Goal: Task Accomplishment & Management: Use online tool/utility

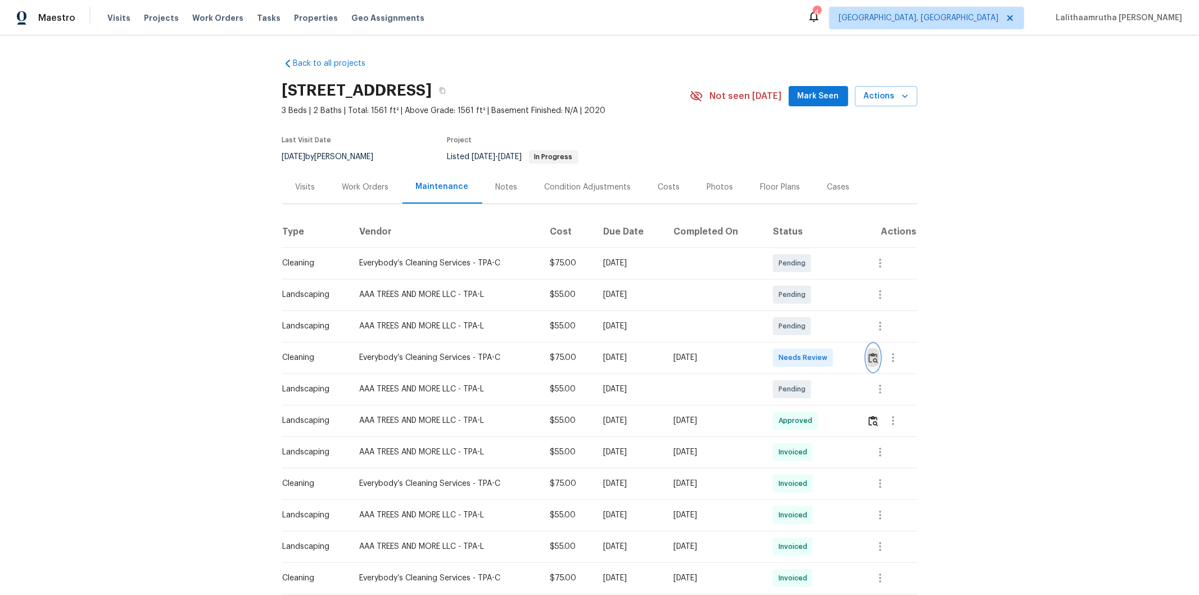
click at [870, 356] on img "button" at bounding box center [874, 358] width 10 height 11
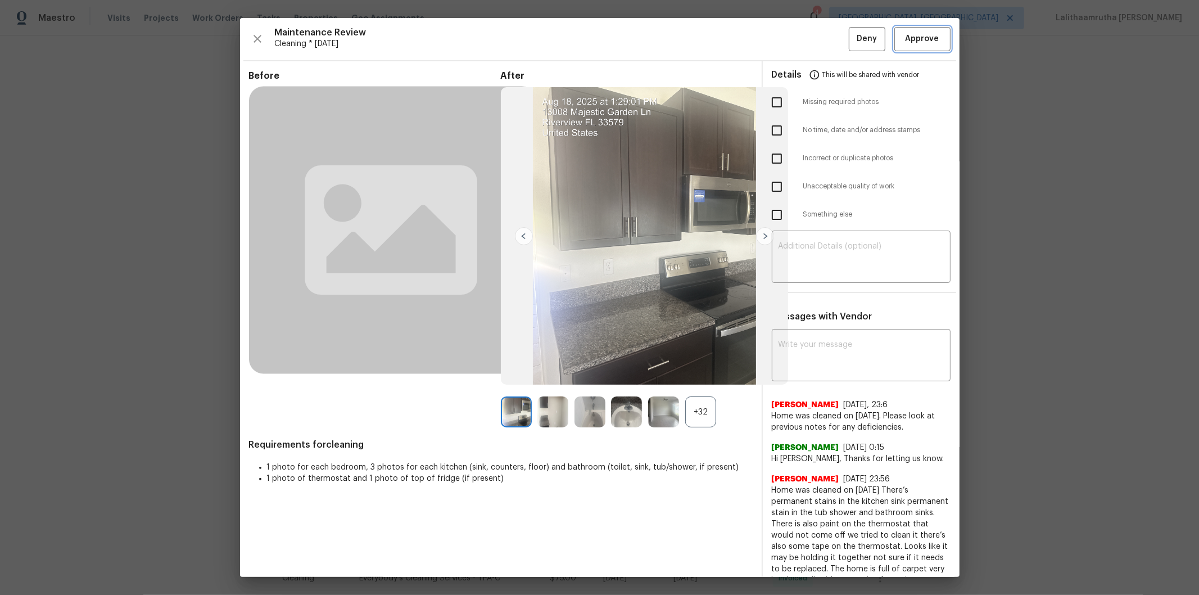
click at [918, 49] on button "Approve" at bounding box center [922, 39] width 56 height 24
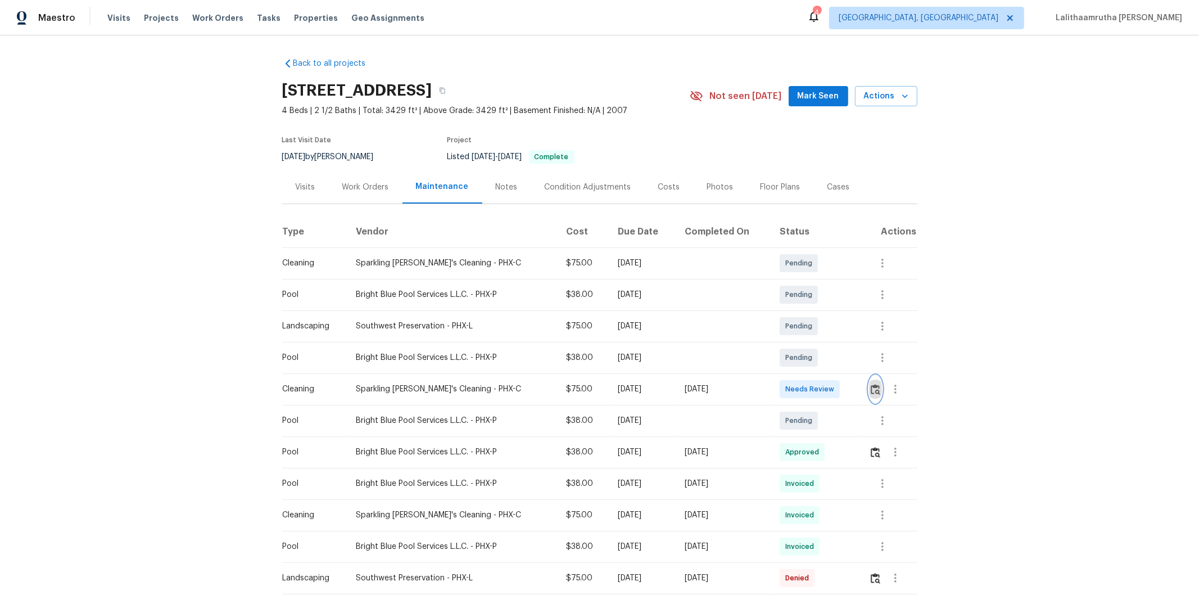
click at [852, 382] on button "button" at bounding box center [875, 389] width 13 height 27
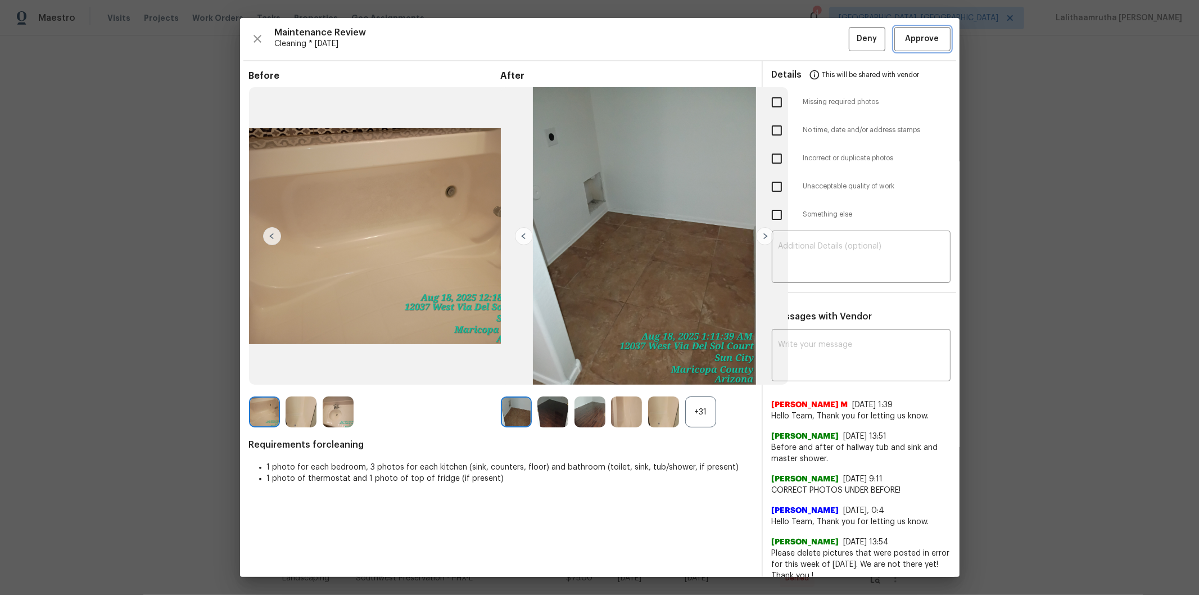
click at [852, 33] on span "Approve" at bounding box center [923, 39] width 34 height 14
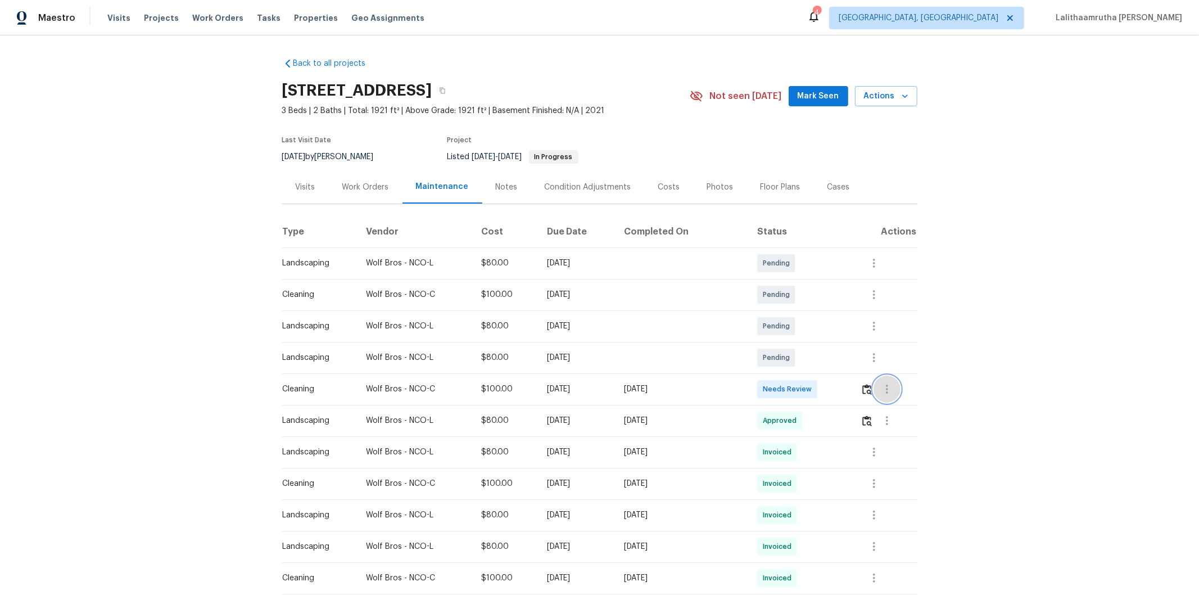
click at [852, 382] on icon "button" at bounding box center [886, 388] width 13 height 13
click at [852, 400] on div at bounding box center [599, 297] width 1199 height 595
click at [852, 400] on icon "button" at bounding box center [873, 483] width 13 height 13
click at [852, 400] on li "View details" at bounding box center [896, 502] width 79 height 19
click at [852, 390] on div at bounding box center [599, 297] width 1199 height 595
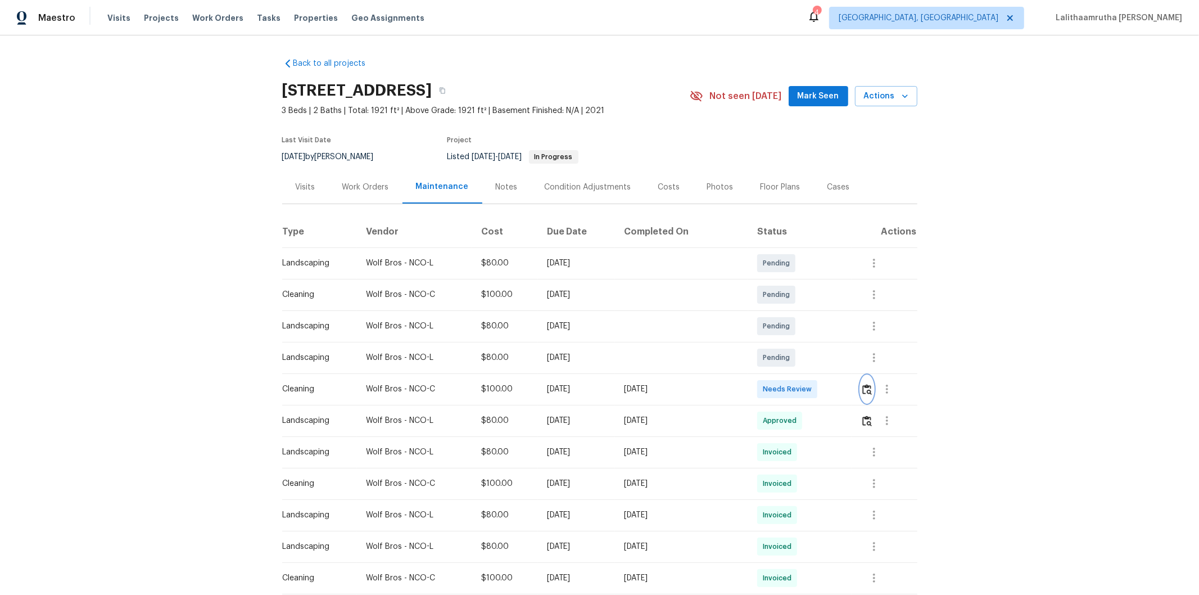
click at [852, 390] on img "button" at bounding box center [867, 389] width 10 height 11
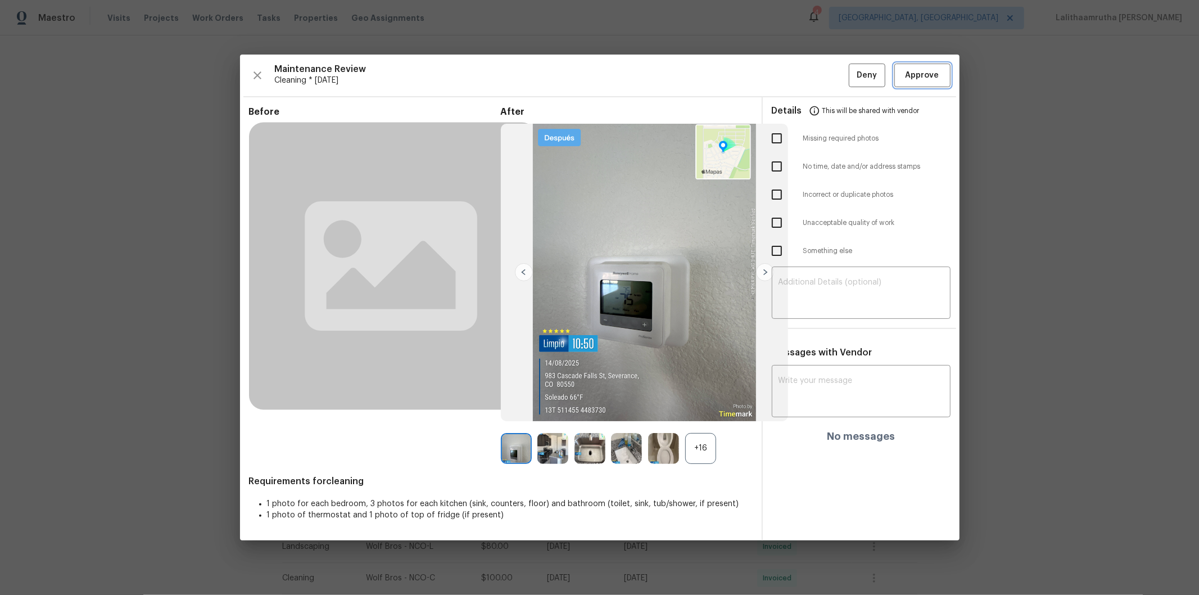
click at [852, 70] on span "Approve" at bounding box center [923, 76] width 34 height 14
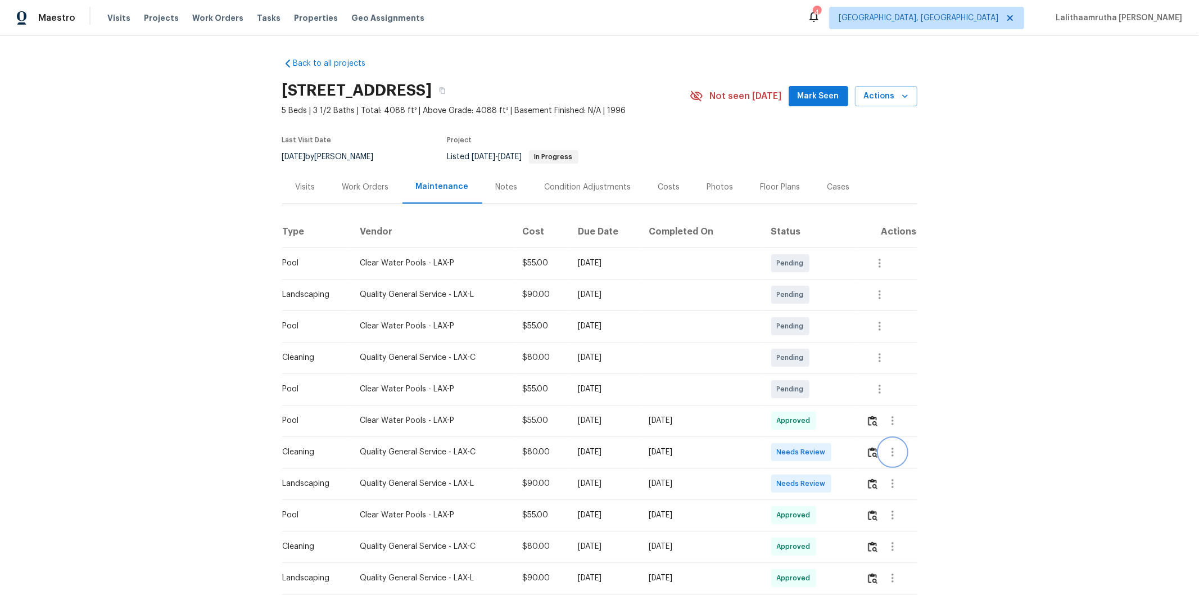
click at [852, 400] on button "button" at bounding box center [892, 452] width 27 height 27
click at [852, 400] on li "View details" at bounding box center [914, 471] width 79 height 19
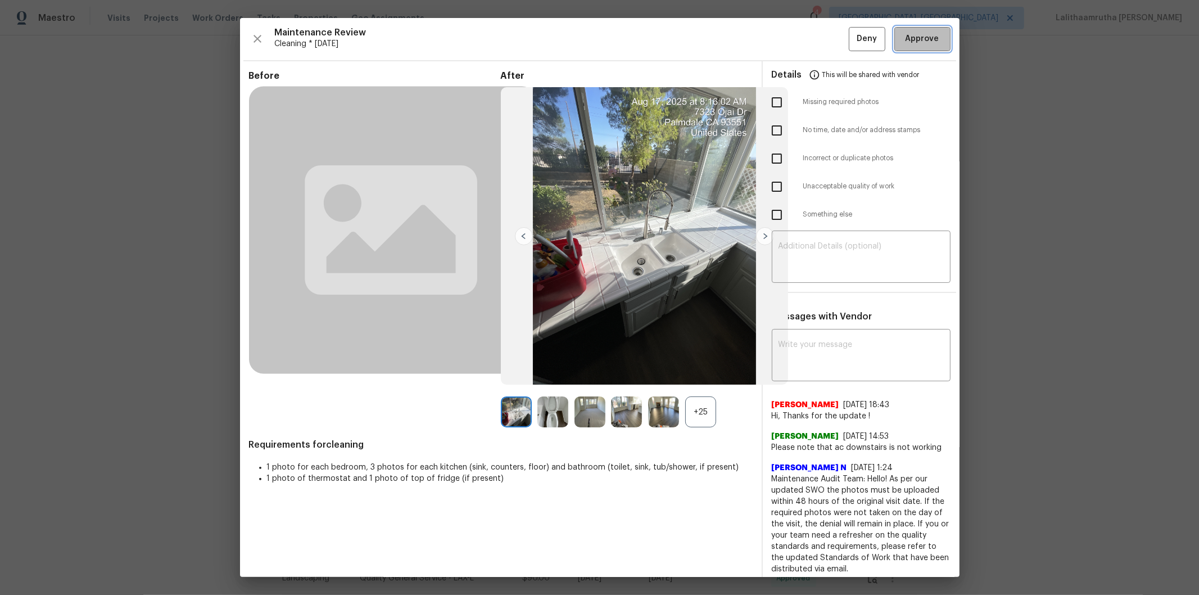
click at [852, 35] on span "Approve" at bounding box center [923, 39] width 34 height 14
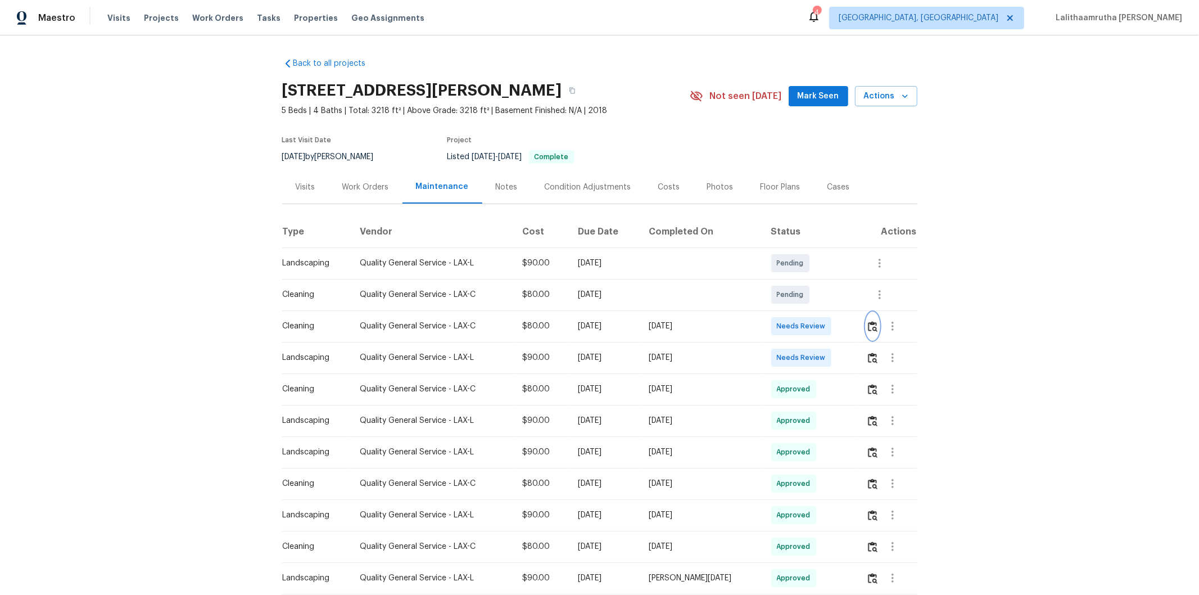
click at [852, 321] on img "button" at bounding box center [873, 326] width 10 height 11
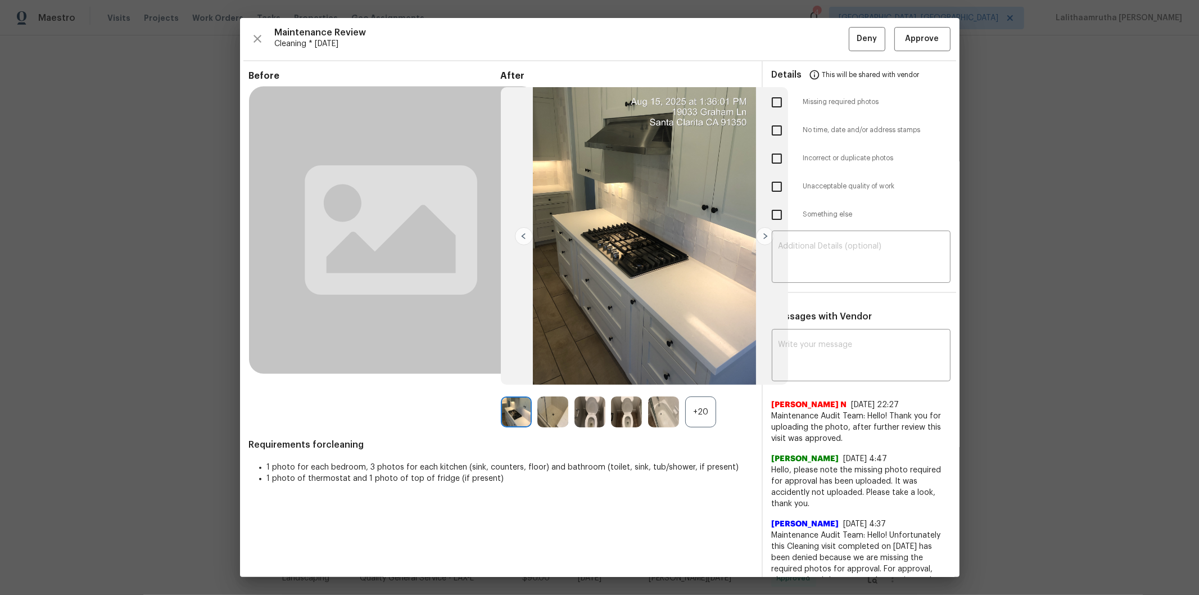
click at [852, 68] on div "Details This will be shared with vendor" at bounding box center [861, 74] width 179 height 27
click at [852, 47] on button "Approve" at bounding box center [922, 39] width 56 height 24
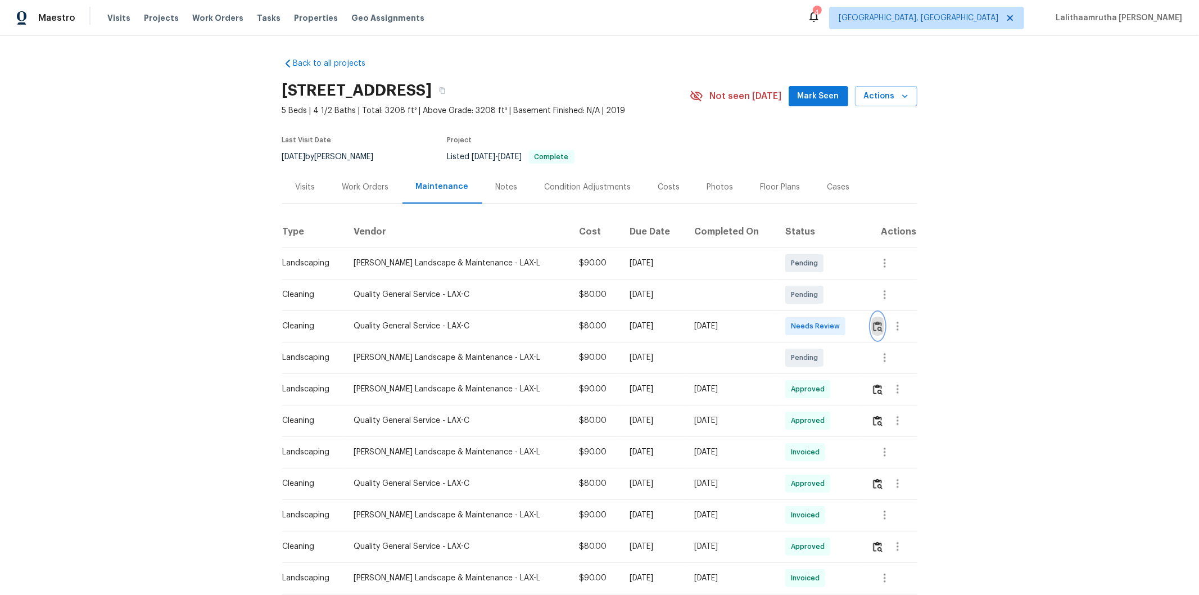
click at [852, 324] on img "button" at bounding box center [878, 326] width 10 height 11
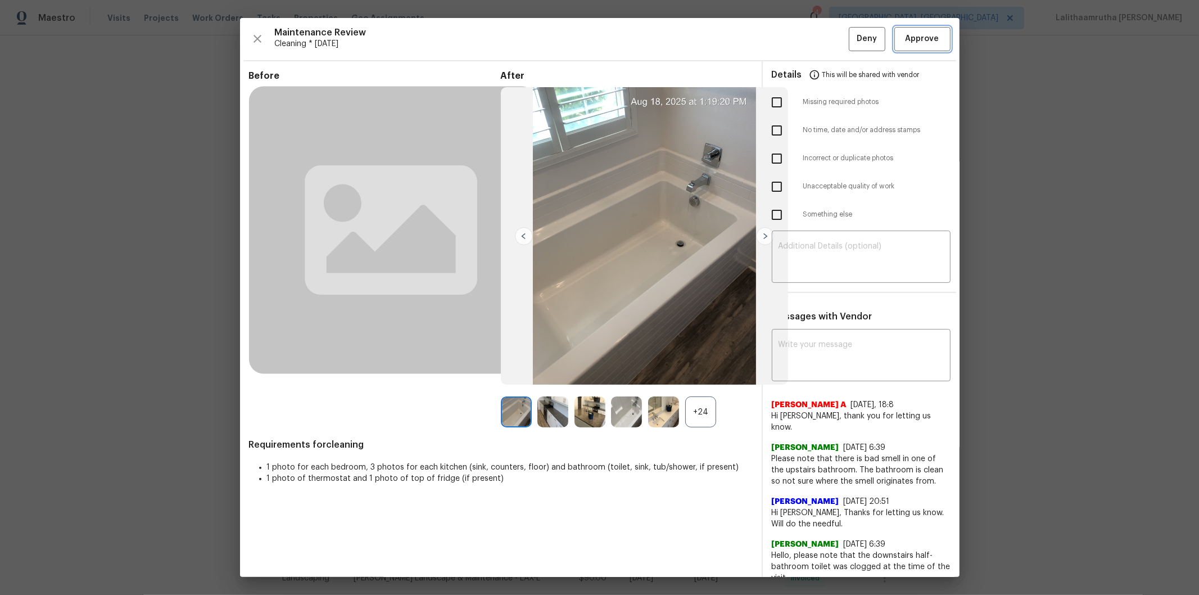
click at [852, 30] on button "Approve" at bounding box center [922, 39] width 56 height 24
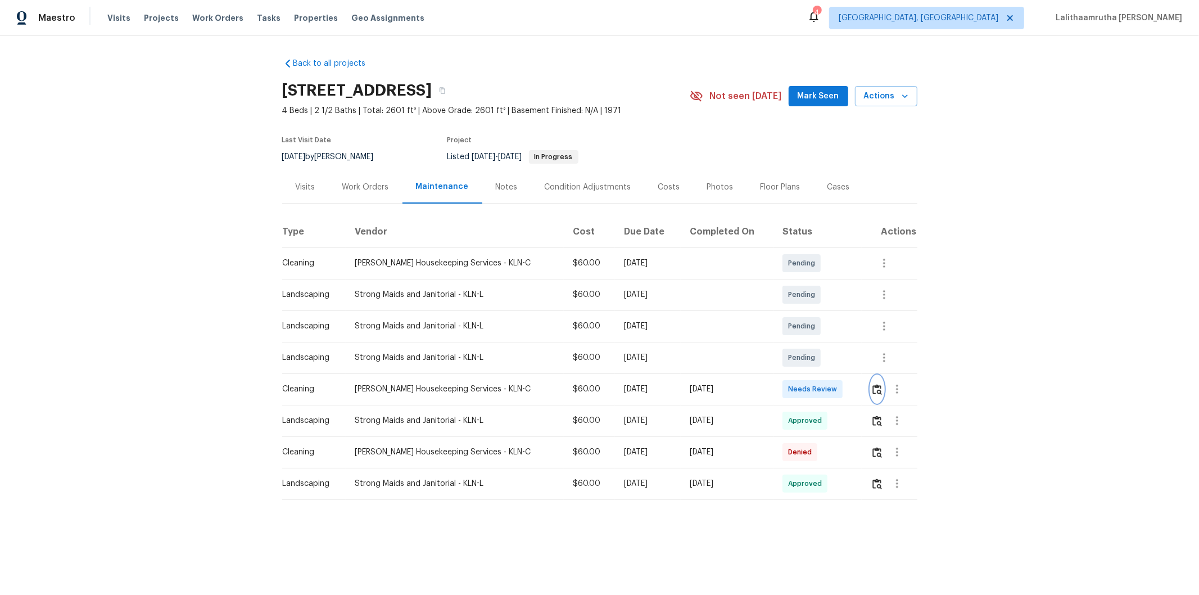
click at [852, 385] on img "button" at bounding box center [878, 389] width 10 height 11
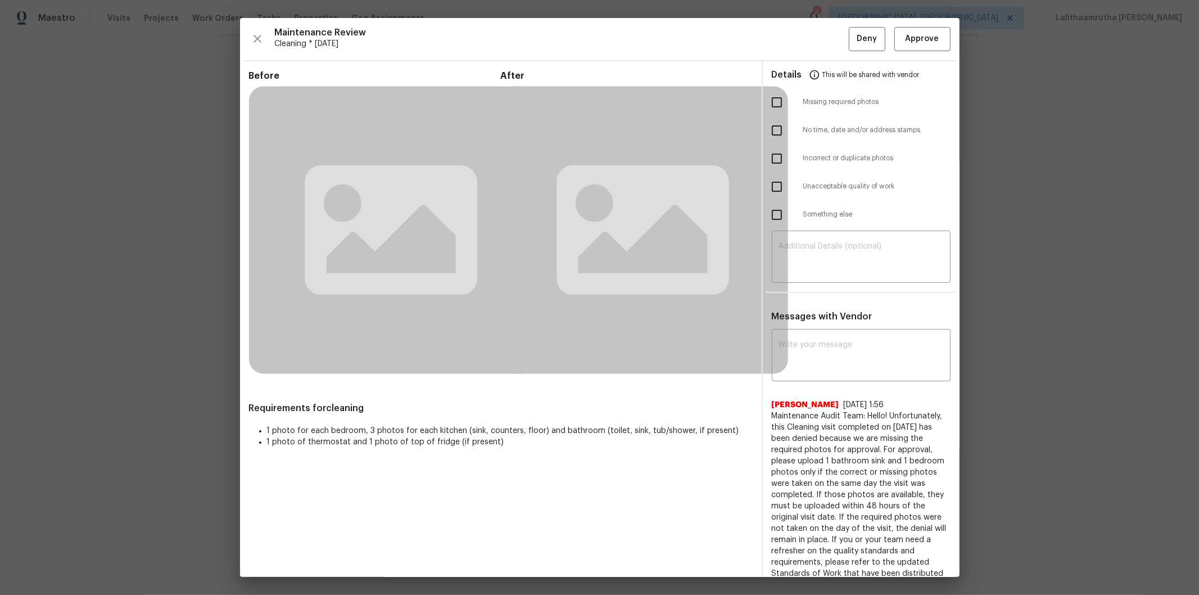
click at [852, 25] on div "Maintenance Review Cleaning * Mon, Aug 18 Deny Approve Before After Requirement…" at bounding box center [600, 297] width 720 height 559
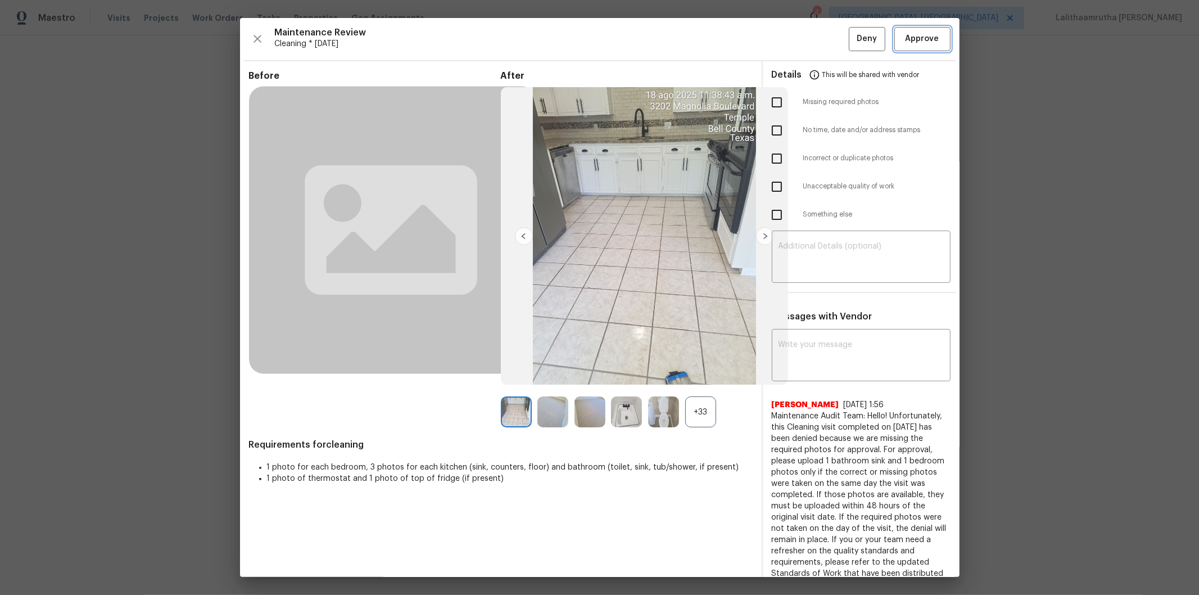
click at [852, 34] on span "Approve" at bounding box center [923, 39] width 34 height 14
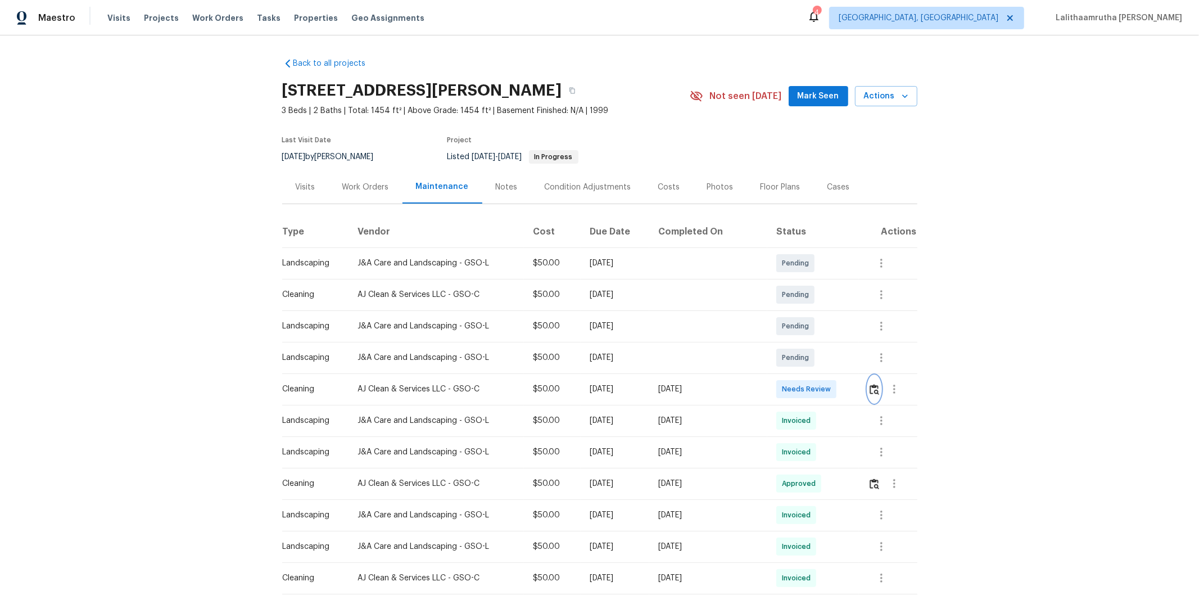
click at [852, 388] on img "button" at bounding box center [875, 389] width 10 height 11
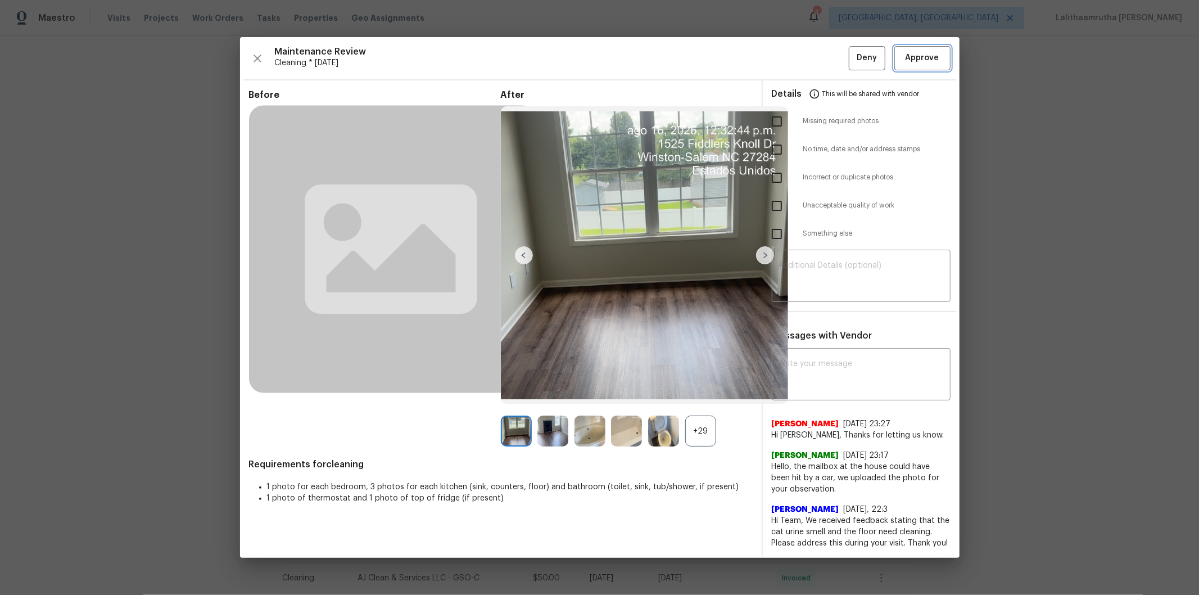
click at [852, 54] on span "Approve" at bounding box center [923, 58] width 34 height 14
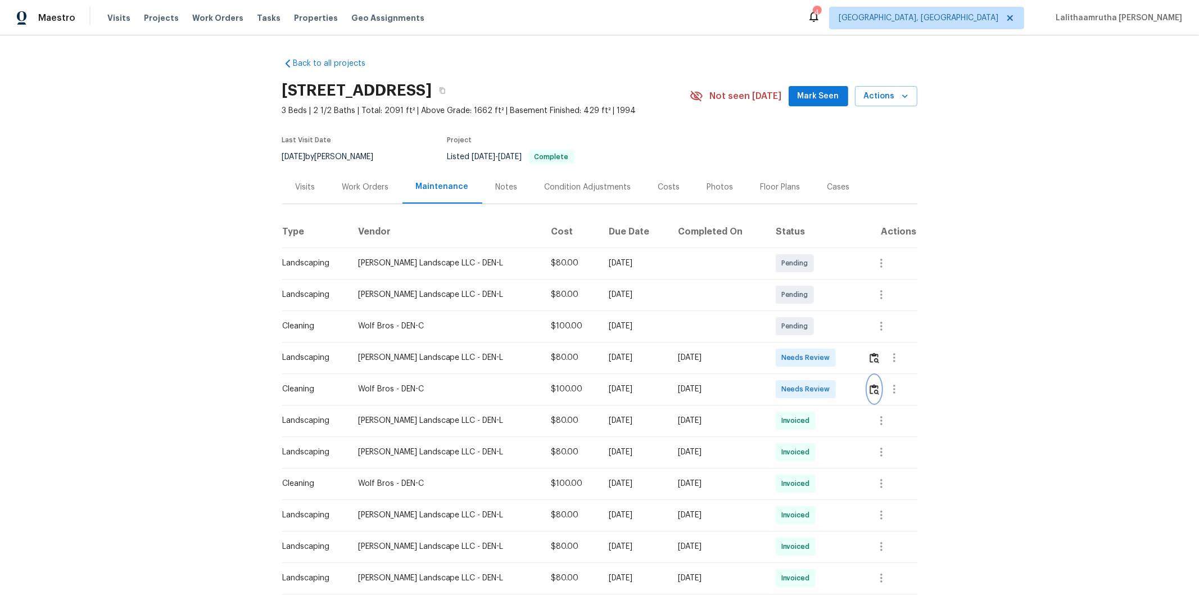
click at [852, 388] on button "button" at bounding box center [874, 389] width 13 height 27
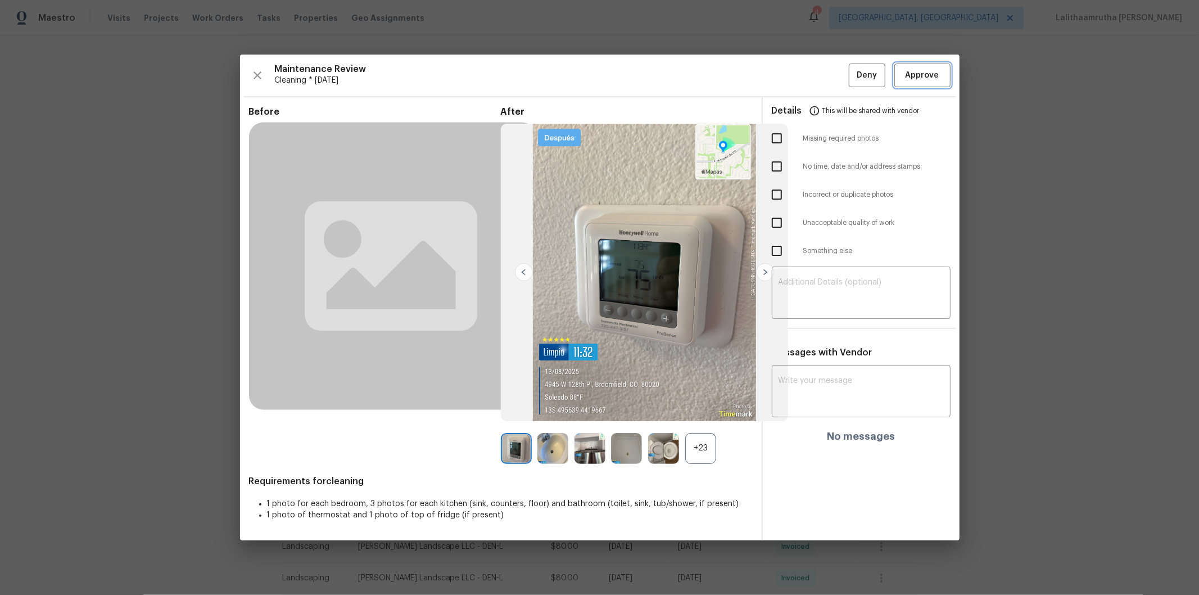
click at [852, 82] on button "Approve" at bounding box center [922, 76] width 56 height 24
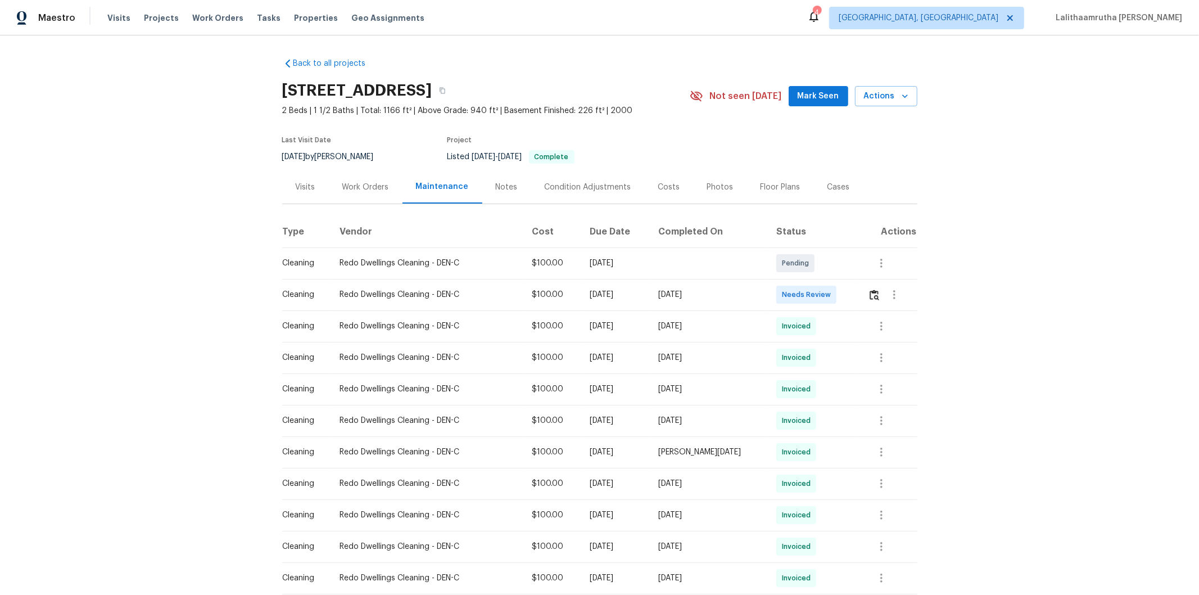
scroll to position [62, 0]
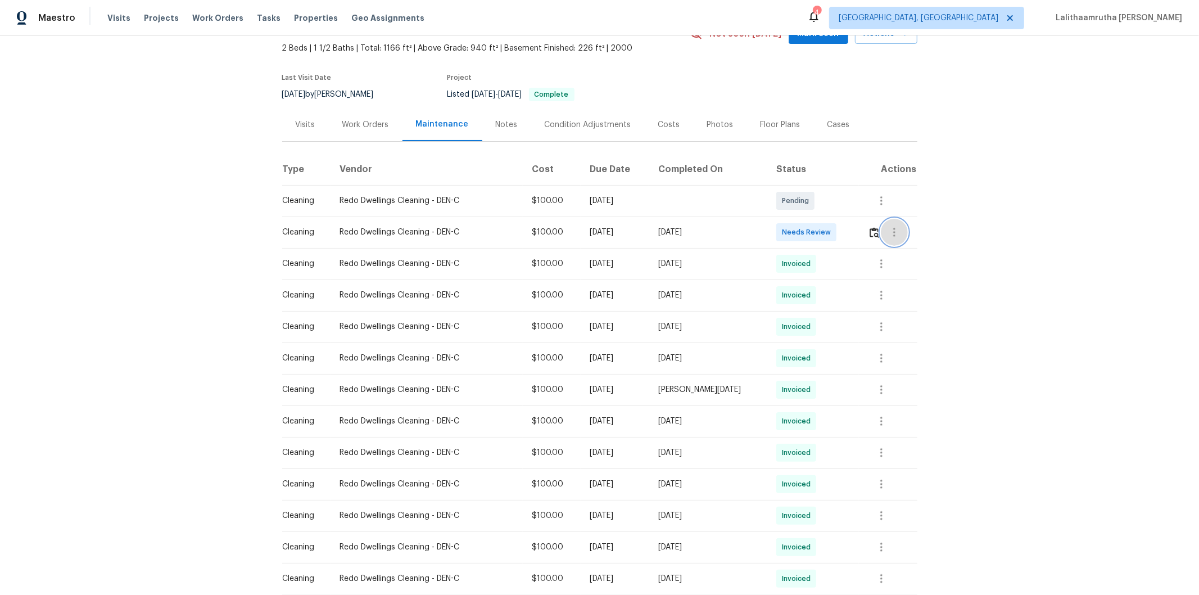
click at [852, 227] on button "button" at bounding box center [894, 232] width 27 height 27
click at [852, 231] on div at bounding box center [599, 297] width 1199 height 595
click at [852, 231] on img "button" at bounding box center [875, 232] width 10 height 11
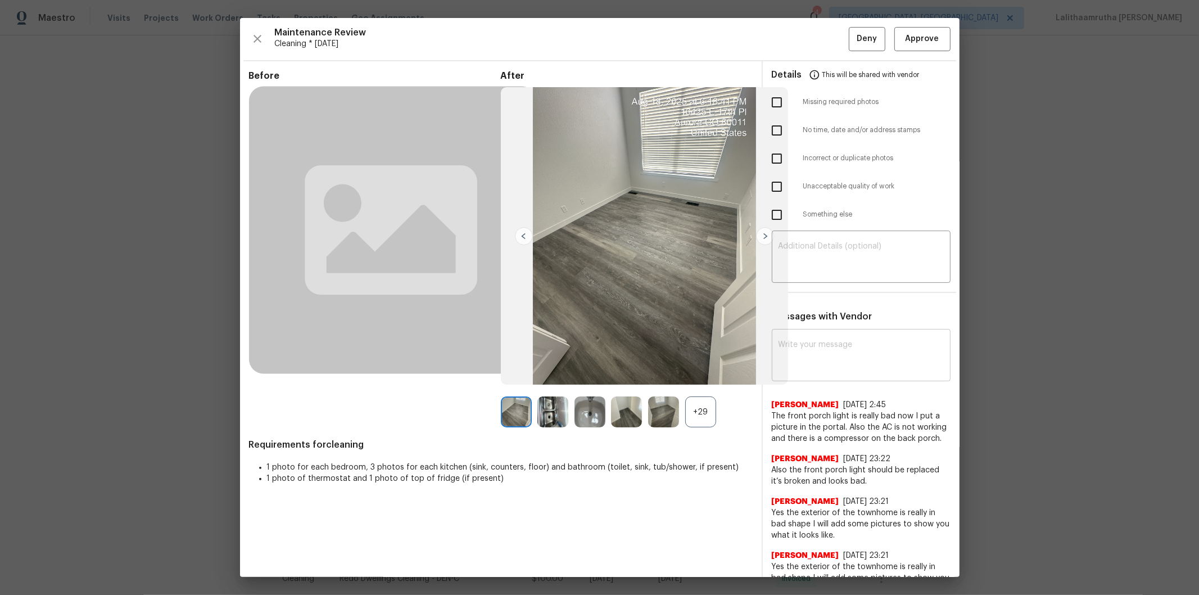
click at [852, 351] on textarea at bounding box center [861, 356] width 165 height 31
paste textarea "Maintenance Audit Team: Hello! Unfortunately, this cleaning visit completed on …"
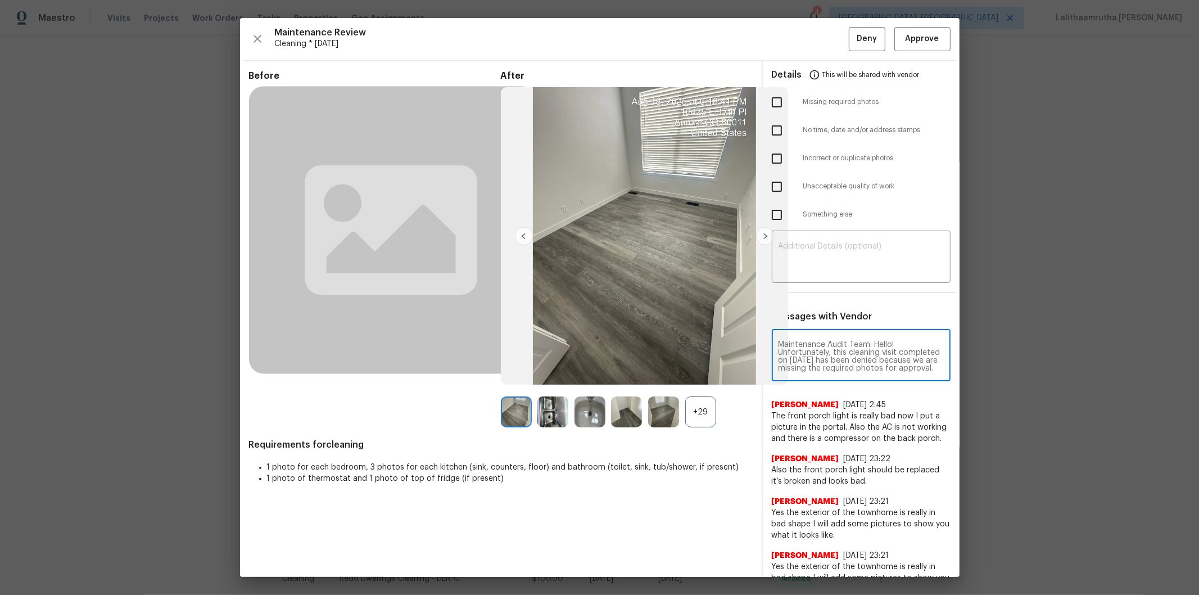
scroll to position [157, 0]
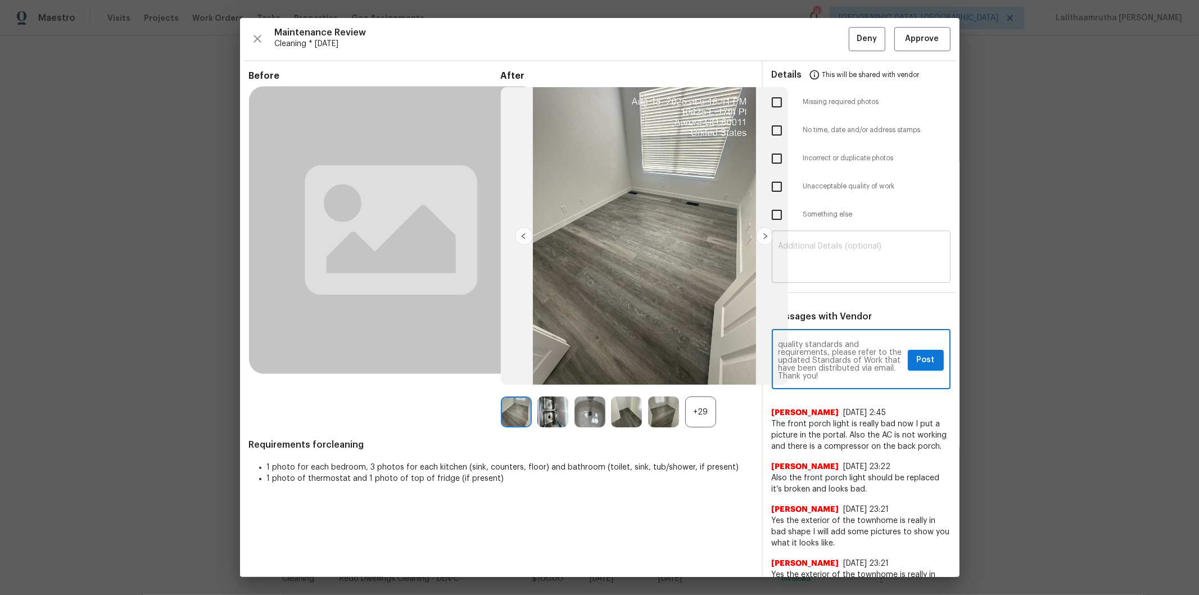
type textarea "Maintenance Audit Team: Hello! Unfortunately, this cleaning visit completed on …"
click at [852, 234] on div "​" at bounding box center [861, 257] width 179 height 49
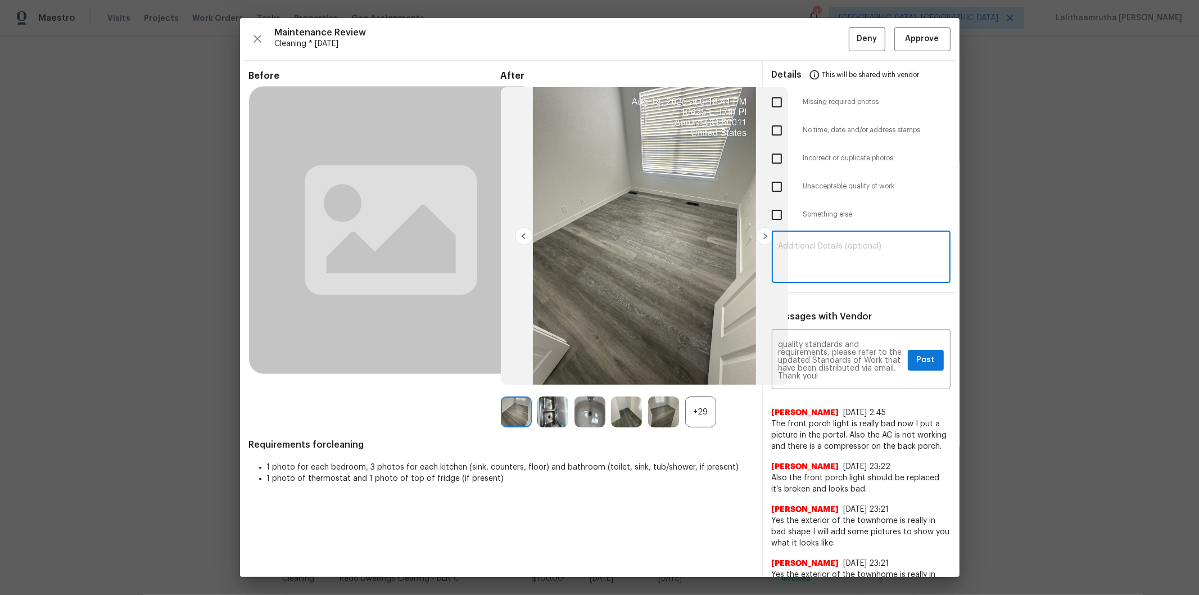
click at [851, 244] on textarea at bounding box center [861, 257] width 165 height 31
paste textarea "Maintenance Audit Team: Hello! Unfortunately, this cleaning visit completed on …"
type textarea "Maintenance Audit Team: Hello! Unfortunately, this cleaning visit completed on …"
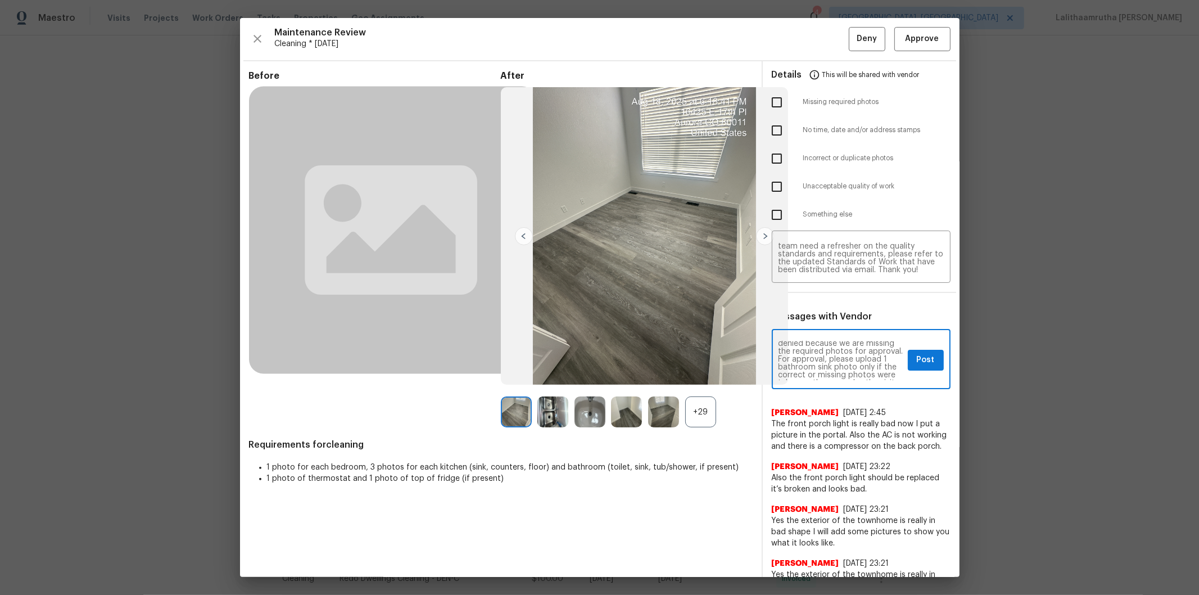
scroll to position [49, 0]
click at [852, 360] on span "Post" at bounding box center [926, 360] width 18 height 14
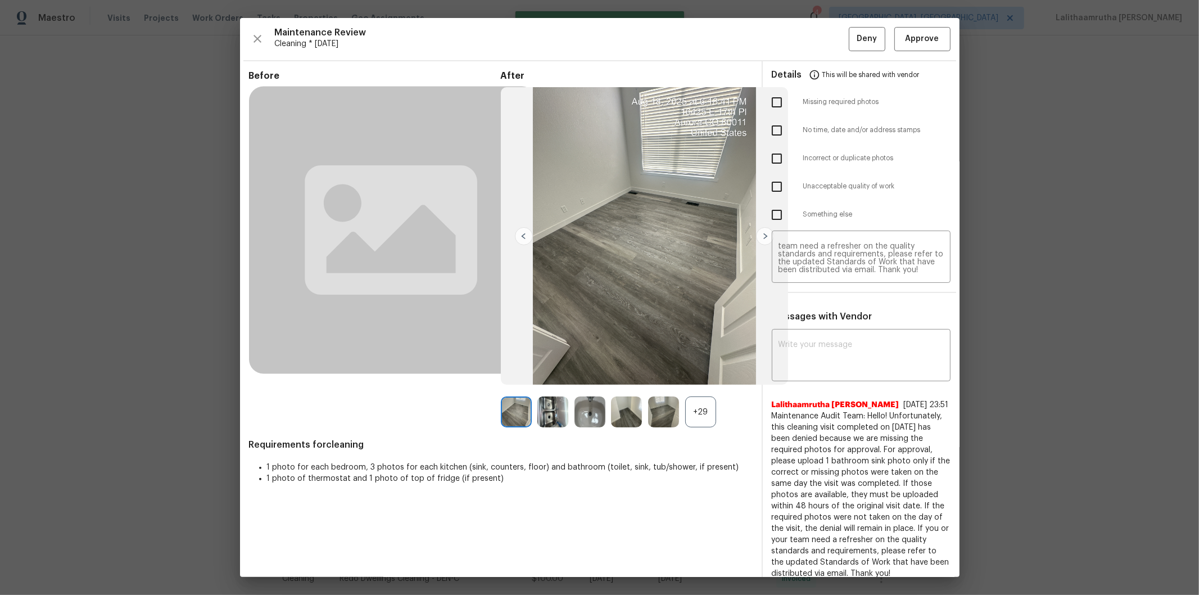
scroll to position [0, 0]
click at [769, 102] on input "checkbox" at bounding box center [777, 103] width 24 height 24
checkbox input "true"
click at [852, 34] on span "Deny" at bounding box center [867, 39] width 20 height 14
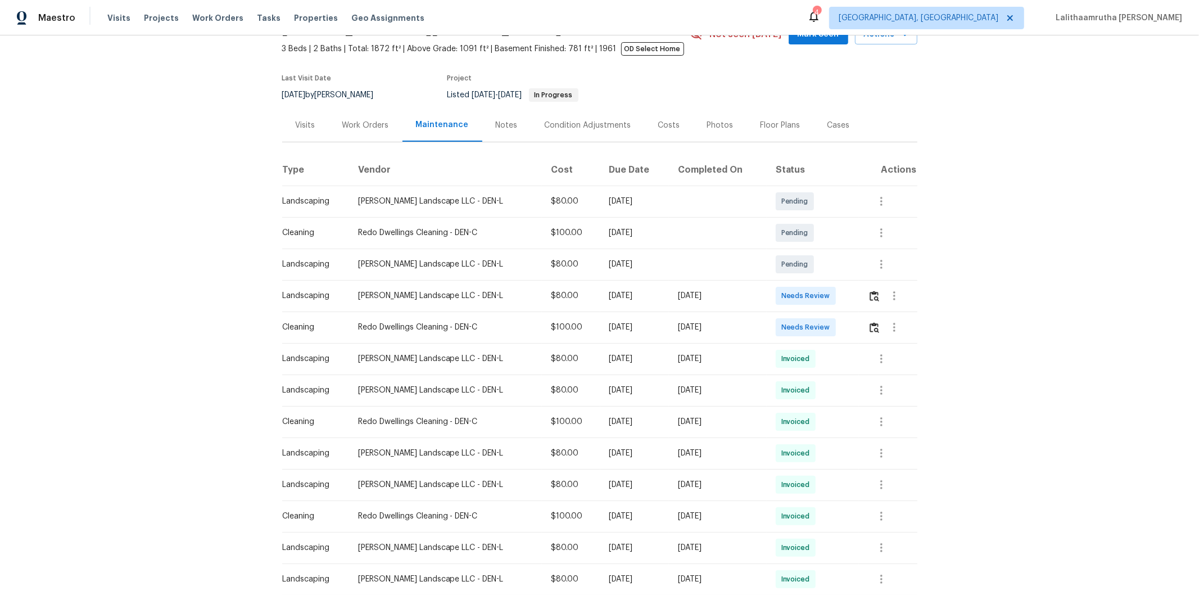
scroll to position [62, 0]
click at [852, 328] on img "button" at bounding box center [875, 327] width 10 height 11
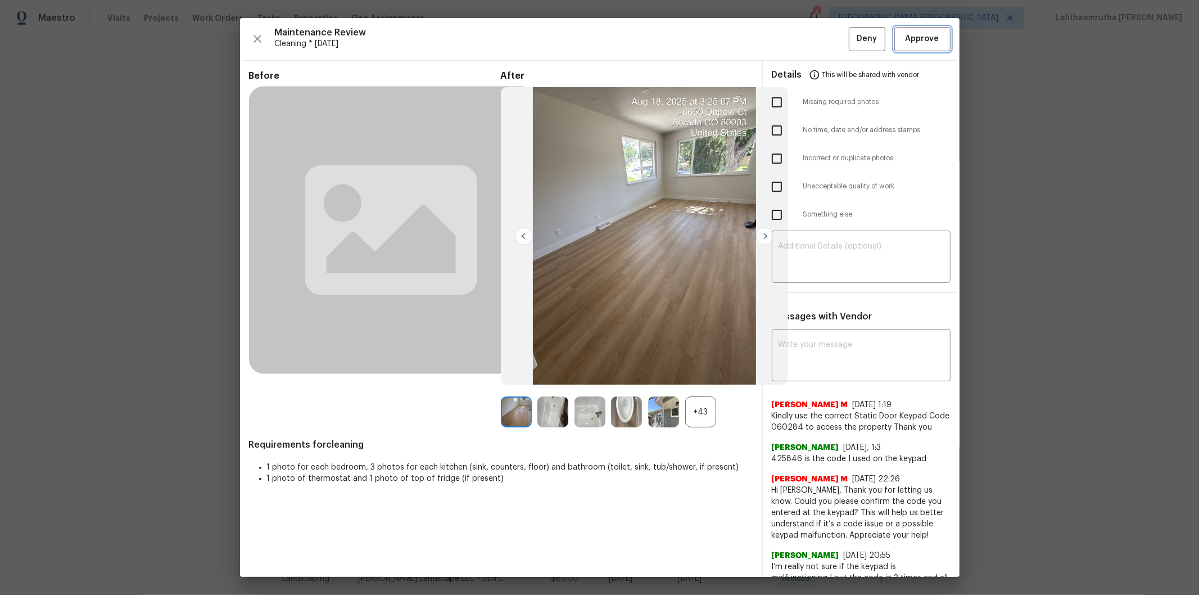
click at [852, 35] on span "Approve" at bounding box center [923, 39] width 34 height 14
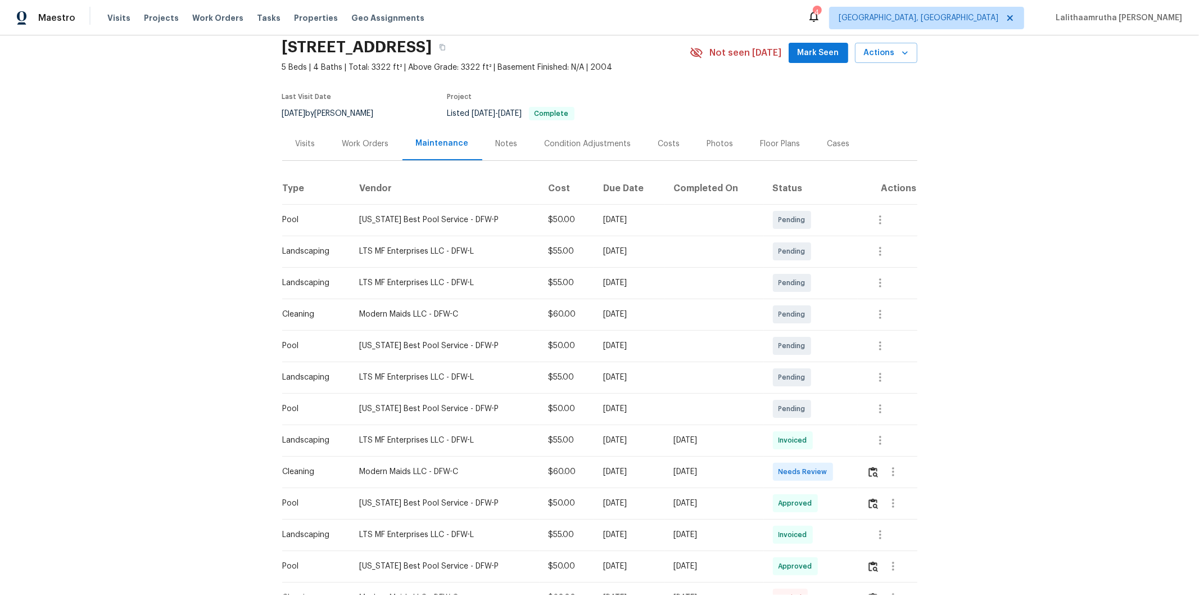
scroll to position [62, 0]
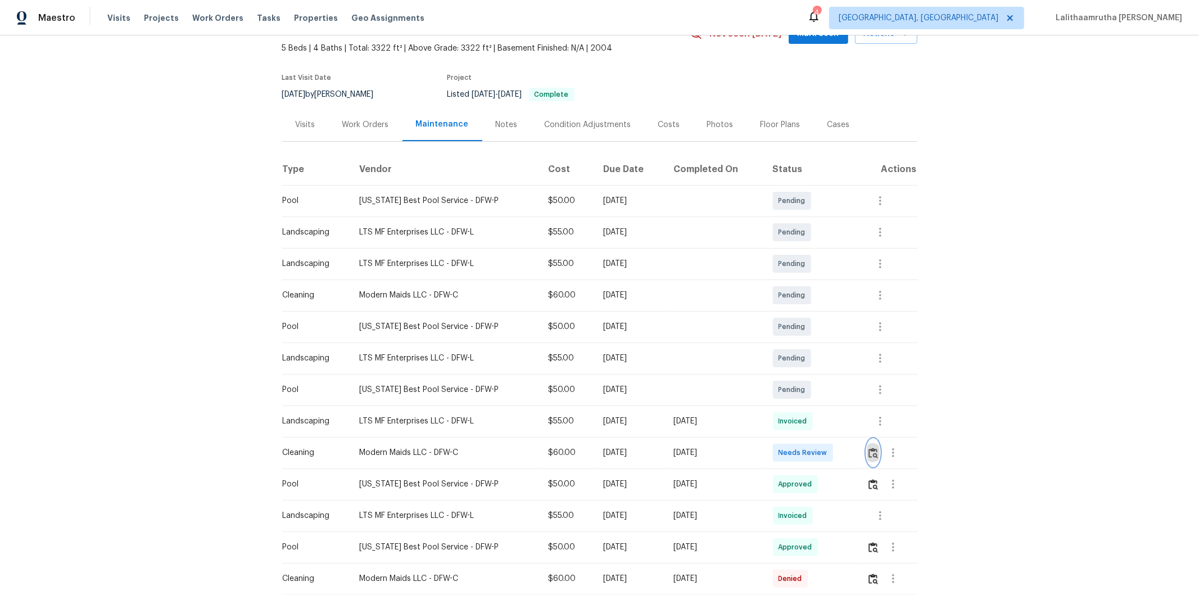
click at [852, 400] on img "button" at bounding box center [874, 453] width 10 height 11
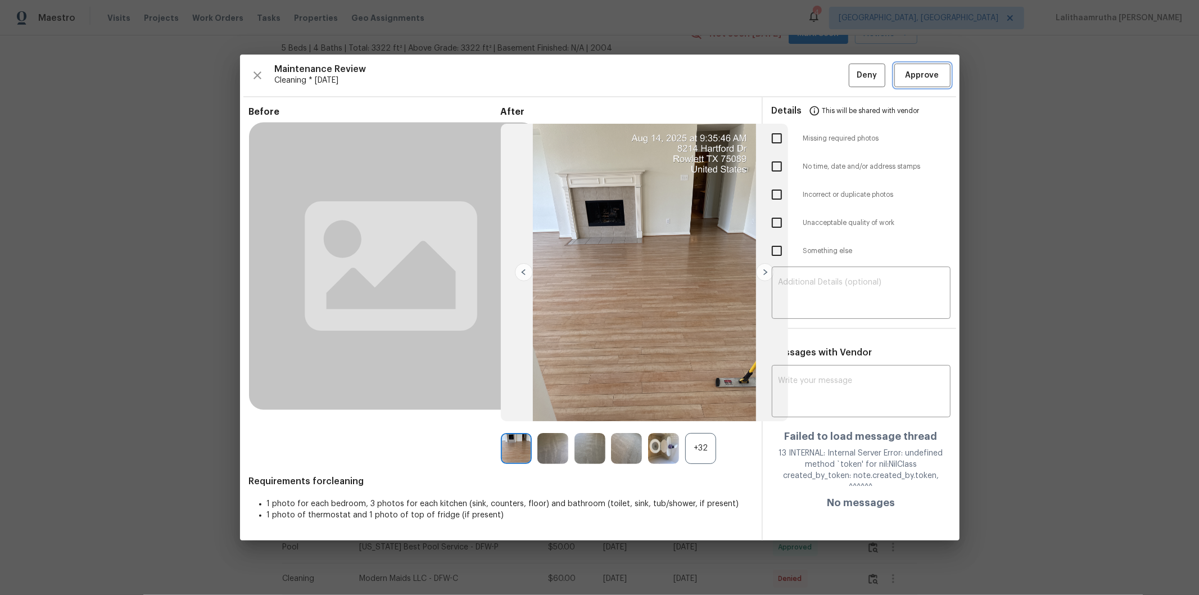
click at [852, 66] on button "Approve" at bounding box center [922, 76] width 56 height 24
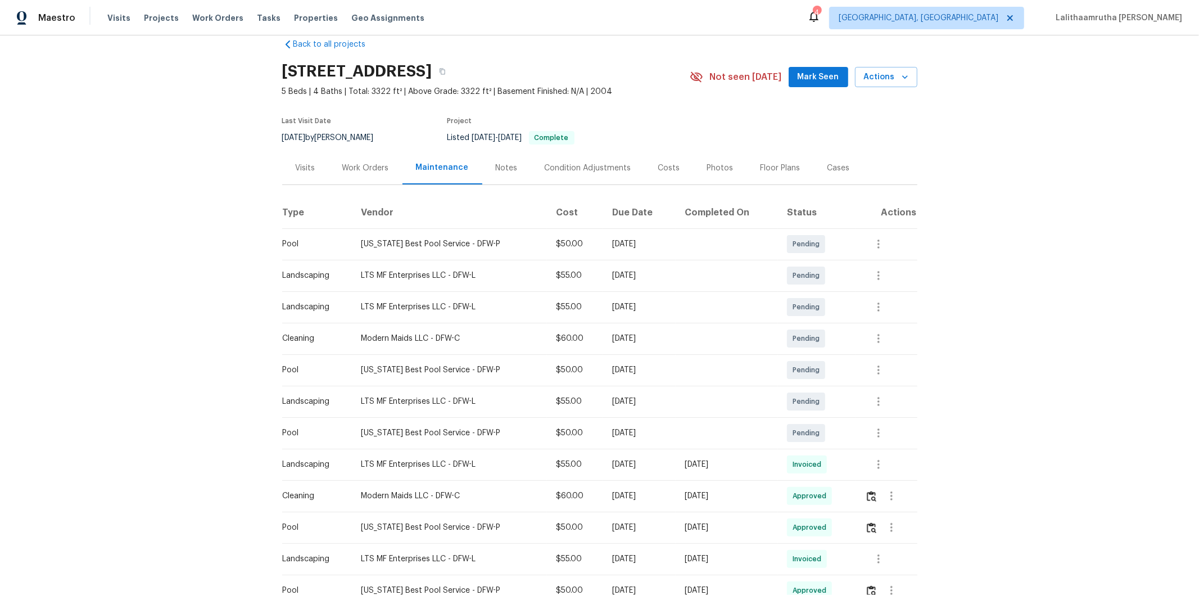
scroll to position [0, 0]
